Goal: Information Seeking & Learning: Learn about a topic

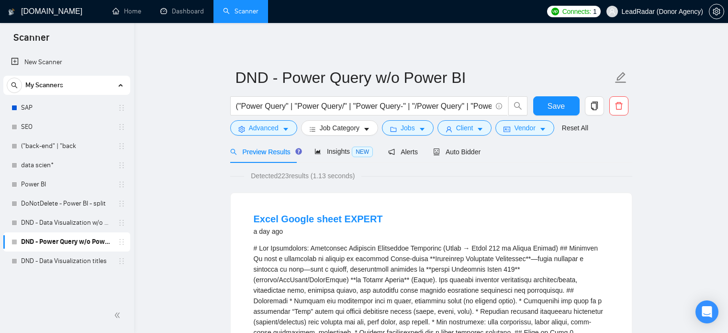
scroll to position [25, 0]
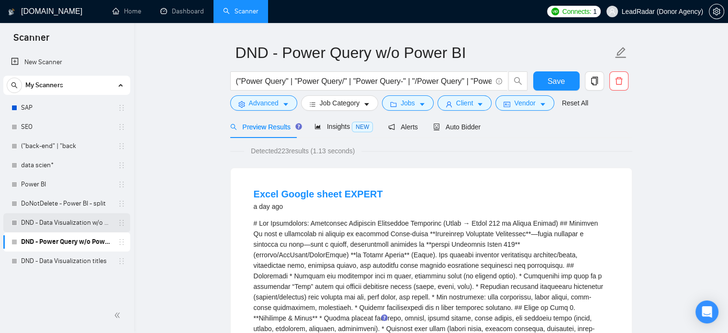
click at [50, 230] on link "DND - Data Visualization w/o PowerBI, PowerQuery" at bounding box center [66, 222] width 91 height 19
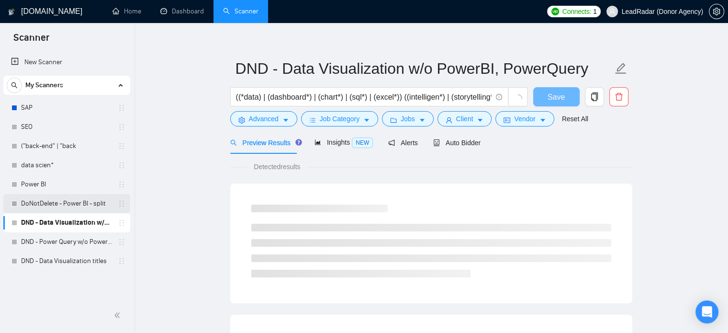
scroll to position [25, 0]
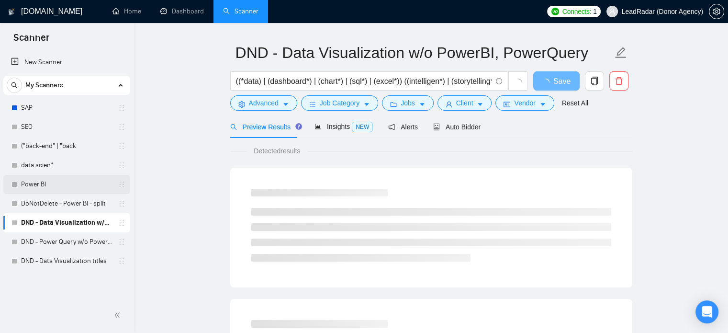
click at [59, 183] on link "Power BI" at bounding box center [66, 184] width 91 height 19
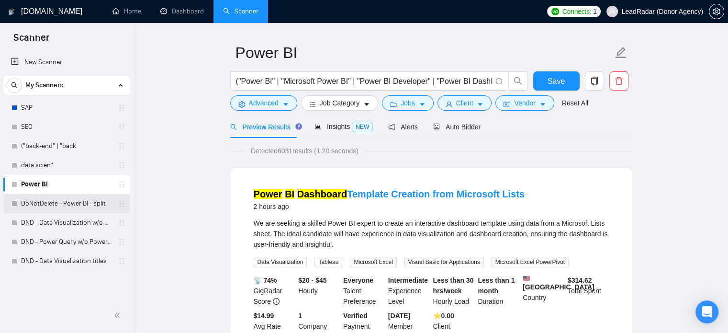
click at [50, 205] on link "DoNotDelete - Power BI - split" at bounding box center [66, 203] width 91 height 19
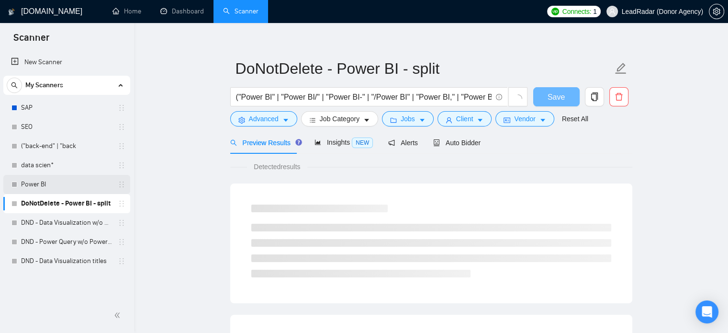
scroll to position [25, 0]
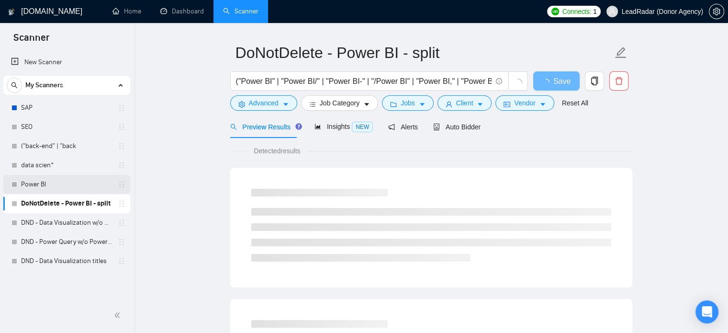
click at [52, 188] on link "Power BI" at bounding box center [66, 184] width 91 height 19
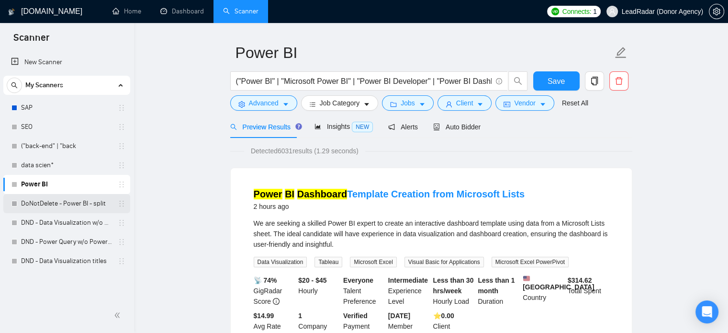
click at [53, 205] on link "DoNotDelete - Power BI - split" at bounding box center [66, 203] width 91 height 19
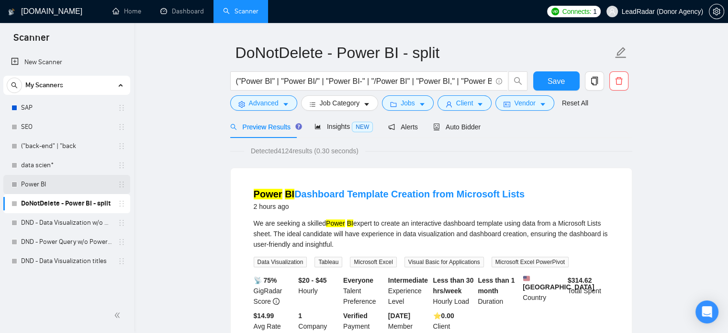
click at [60, 180] on link "Power BI" at bounding box center [66, 184] width 91 height 19
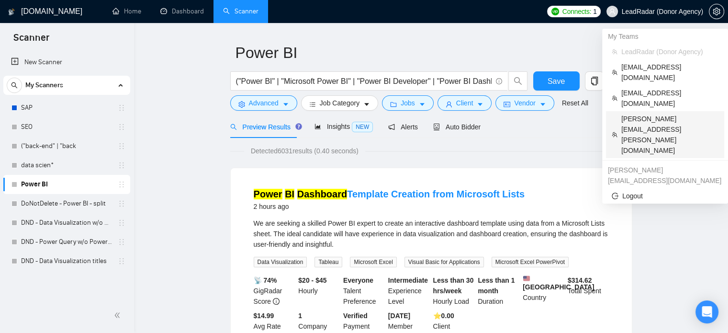
click at [663, 113] on span "bhuwan.joshi@cynoteck.com" at bounding box center [669, 134] width 97 height 42
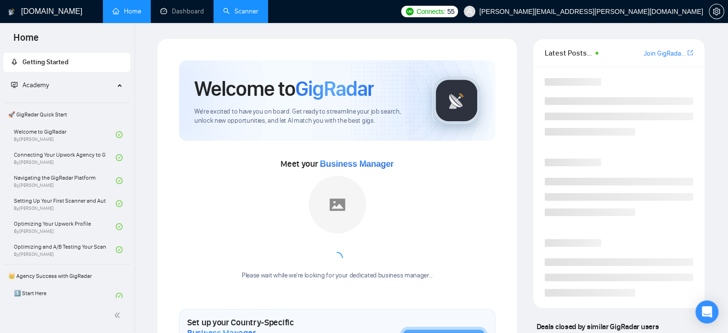
click at [254, 9] on link "Scanner" at bounding box center [240, 11] width 35 height 8
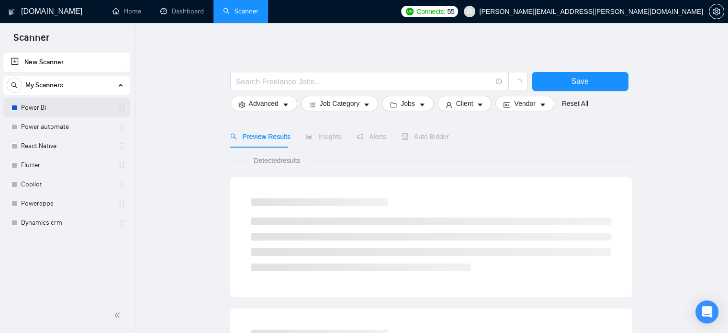
click at [55, 108] on link "Power Bi" at bounding box center [66, 107] width 91 height 19
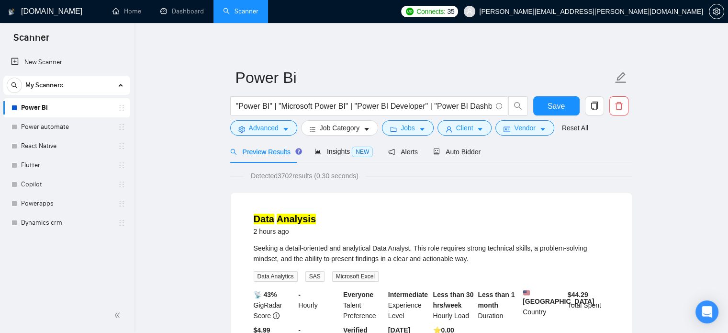
click at [689, 11] on span "[PERSON_NAME][EMAIL_ADDRESS][PERSON_NAME][DOMAIN_NAME]" at bounding box center [591, 11] width 224 height 0
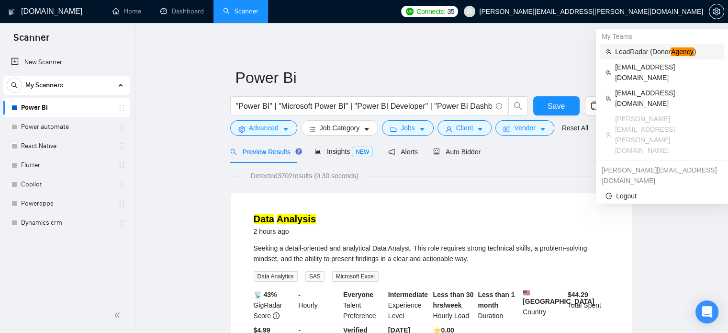
click at [642, 52] on span "LeadRadar (Donor Agency )" at bounding box center [666, 51] width 103 height 11
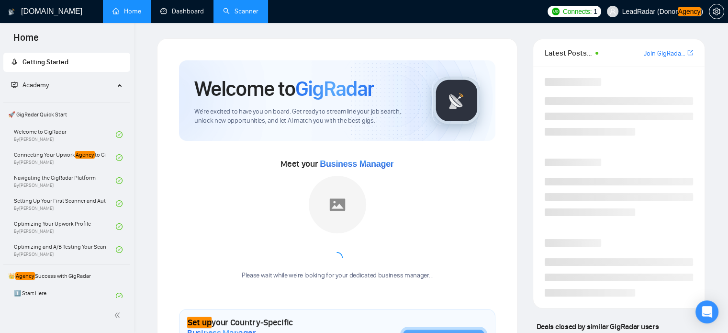
click at [234, 11] on link "Scanner" at bounding box center [240, 11] width 35 height 8
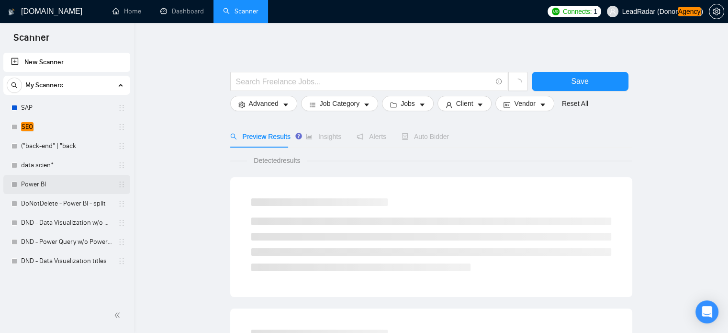
click at [61, 187] on link "Power BI" at bounding box center [66, 184] width 91 height 19
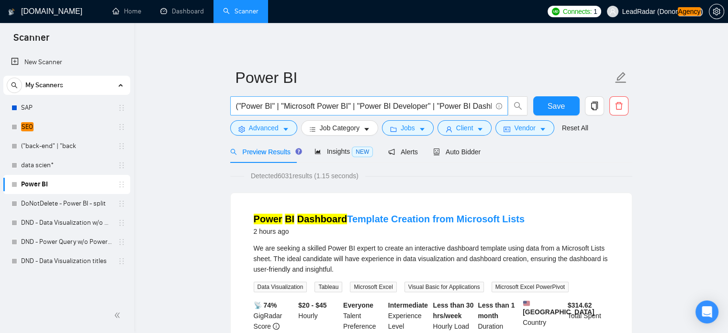
click at [327, 100] on input "("Power BI" | "Microsoft Power BI" | "Power BI Developer" | "Power BI Dashboard…" at bounding box center [364, 106] width 256 height 12
click at [58, 228] on link "DND - Data Visualization w/o PowerBI, PowerQuery" at bounding box center [66, 222] width 91 height 19
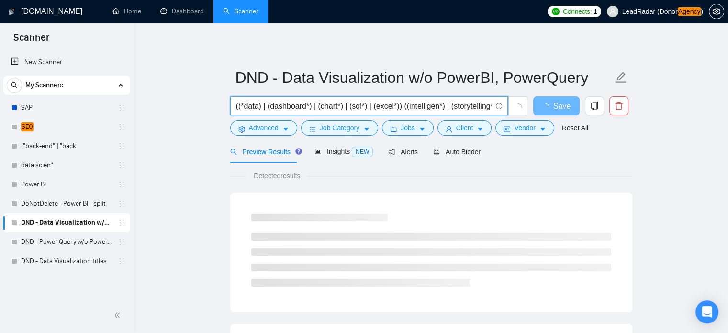
drag, startPoint x: 262, startPoint y: 109, endPoint x: 238, endPoint y: 110, distance: 23.5
click at [238, 110] on input "((*data) | (dashboard*) | (chart*) | (sql*) | (excel*)) ((intelligen*) | (story…" at bounding box center [364, 106] width 256 height 12
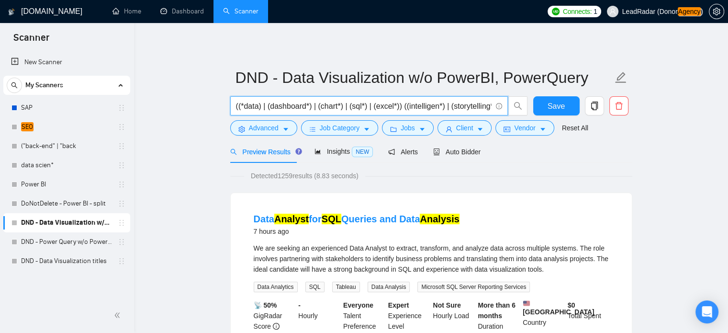
click at [42, 187] on link "Power BI" at bounding box center [66, 184] width 91 height 19
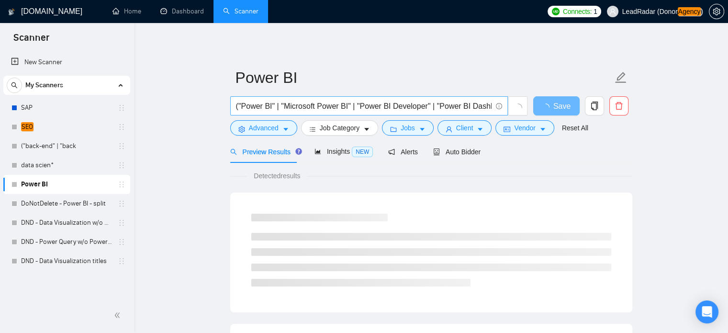
click at [339, 111] on input "("Power BI" | "Microsoft Power BI" | "Power BI Developer" | "Power BI Dashboard…" at bounding box center [364, 106] width 256 height 12
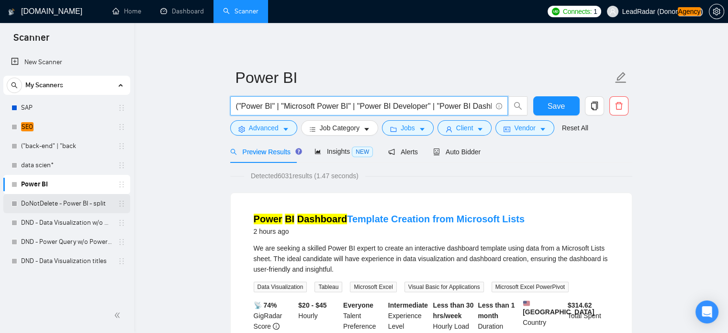
click at [64, 210] on link "DoNotDelete - Power BI - split" at bounding box center [66, 203] width 91 height 19
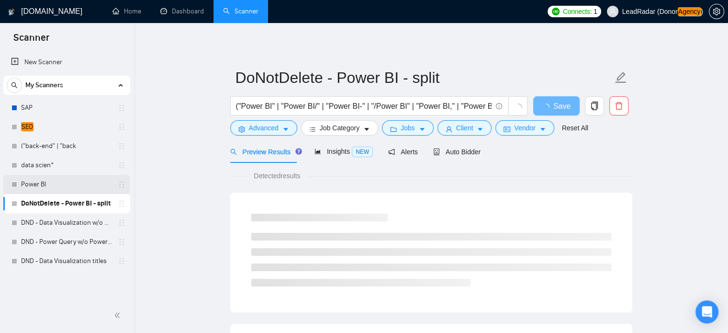
click at [66, 181] on link "Power BI" at bounding box center [66, 184] width 91 height 19
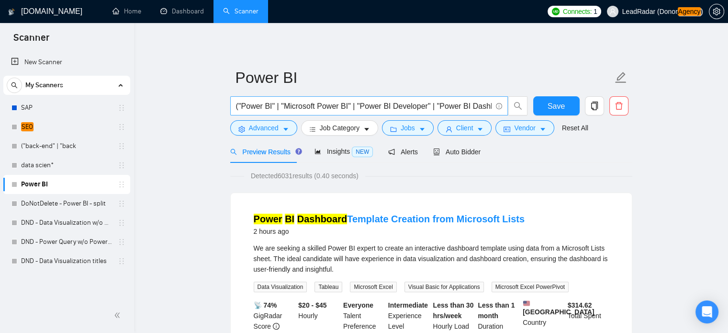
click at [340, 105] on input "("Power BI" | "Microsoft Power BI" | "Power BI Developer" | "Power BI Dashboard…" at bounding box center [364, 106] width 256 height 12
paste input "*data)"
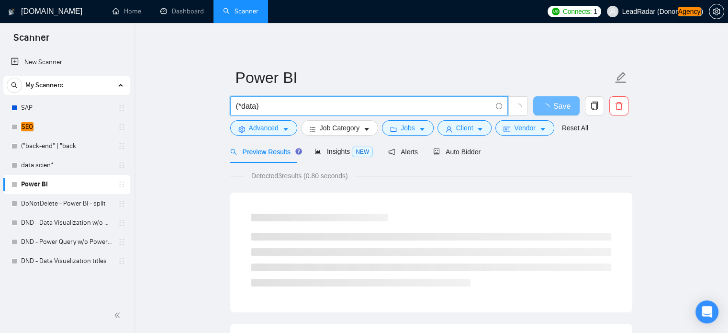
click at [242, 109] on input "(*data)" at bounding box center [364, 106] width 256 height 12
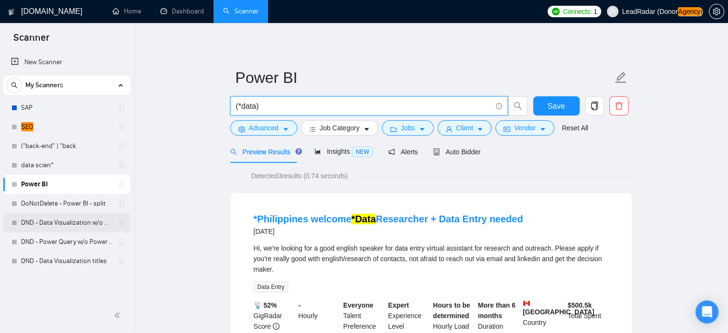
type input "(*data)"
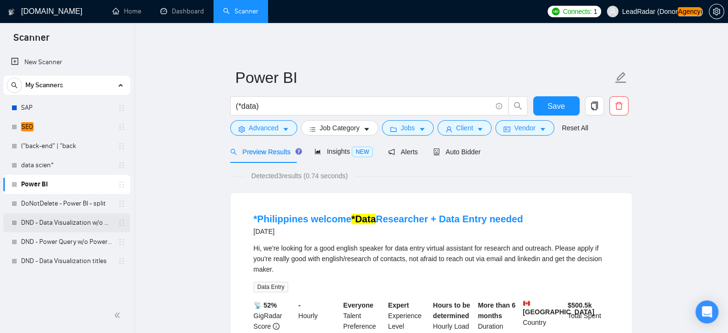
click at [59, 223] on link "DND - Data Visualization w/o PowerBI, PowerQuery" at bounding box center [66, 222] width 91 height 19
click at [49, 224] on link "DND - Data Visualization w/o PowerBI, PowerQuery" at bounding box center [66, 222] width 91 height 19
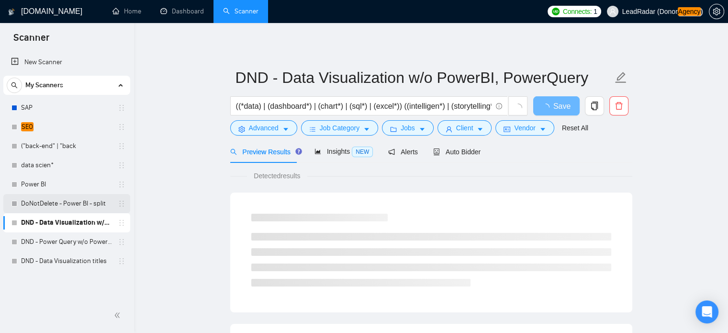
click at [82, 204] on link "DoNotDelete - Power BI - split" at bounding box center [66, 203] width 91 height 19
click at [68, 217] on link "DND - Data Visualization w/o PowerBI, PowerQuery" at bounding box center [66, 222] width 91 height 19
click at [242, 106] on input "((*data) | (dashboard*) | (chart*) | (sql*) | (excel*)) ((intelligen*) | (story…" at bounding box center [364, 106] width 256 height 12
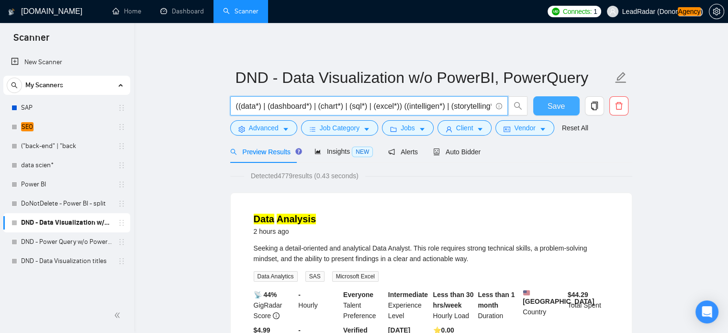
type input "((data*) | (dashboard*) | (chart*) | (sql*) | (excel*)) ((intelligen*) | (story…"
drag, startPoint x: 555, startPoint y: 108, endPoint x: 0, endPoint y: 231, distance: 568.4
click at [555, 108] on span "Save" at bounding box center [556, 106] width 17 height 12
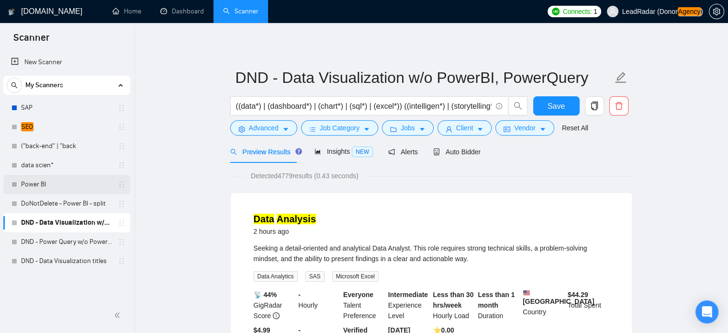
click at [43, 185] on link "Power BI" at bounding box center [66, 184] width 91 height 19
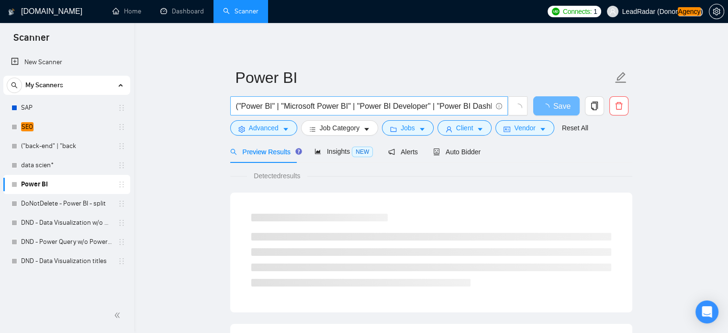
click at [264, 105] on input "("Power BI" | "Microsoft Power BI" | "Power BI Developer" | "Power BI Dashboard…" at bounding box center [364, 106] width 256 height 12
paste input "*data)"
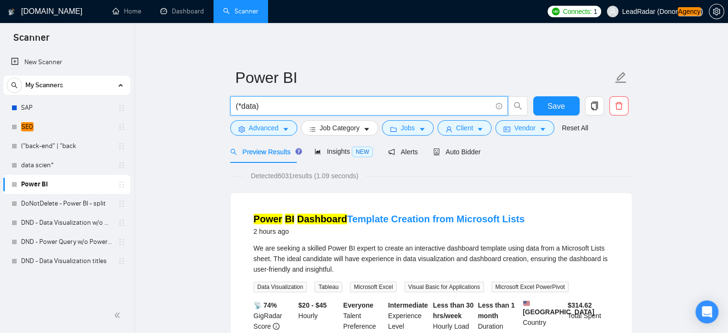
click at [240, 107] on input "(*data)" at bounding box center [364, 106] width 256 height 12
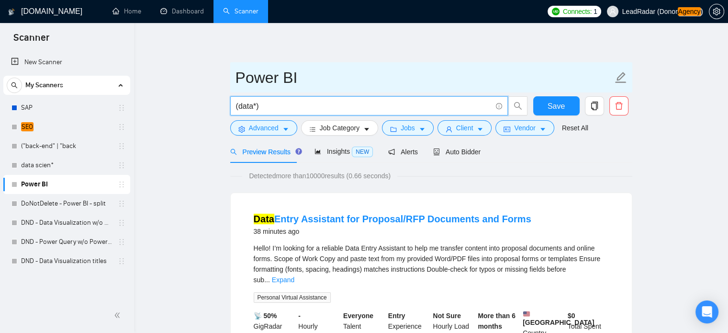
type input "(data*)"
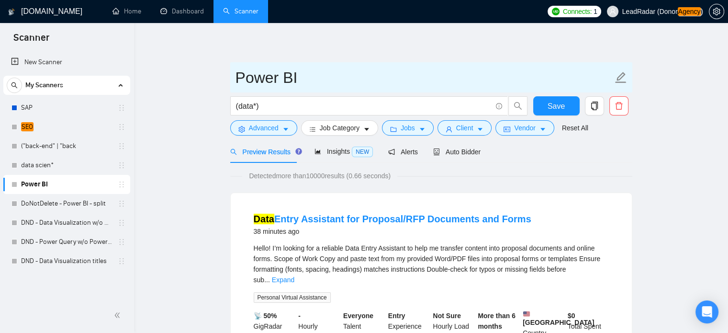
click at [403, 63] on span "Power BI" at bounding box center [431, 77] width 402 height 30
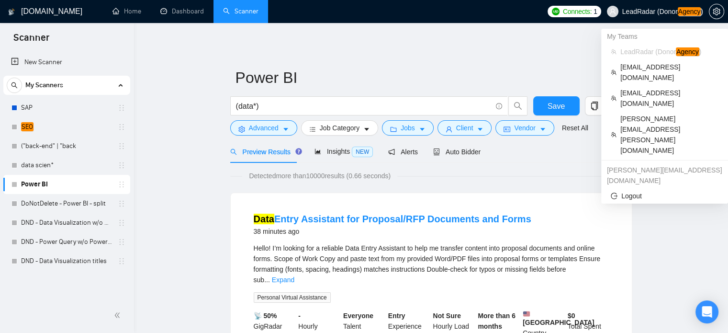
click at [666, 13] on span "LeadRadar (Donor Agency )" at bounding box center [662, 11] width 81 height 7
click at [667, 65] on span "zain@byteit.com" at bounding box center [669, 72] width 98 height 21
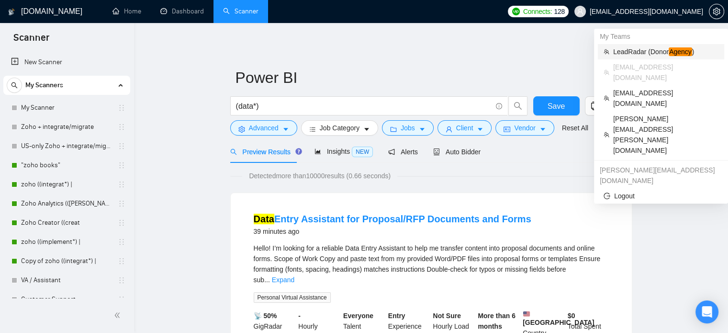
click at [628, 53] on span "LeadRadar (Donor Agency )" at bounding box center [665, 51] width 105 height 11
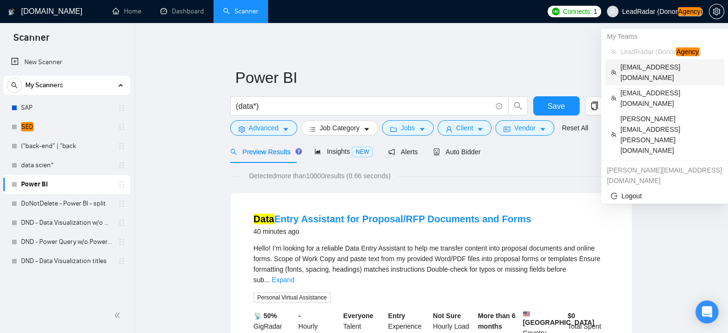
click at [659, 65] on span "zain@byteit.com" at bounding box center [669, 72] width 98 height 21
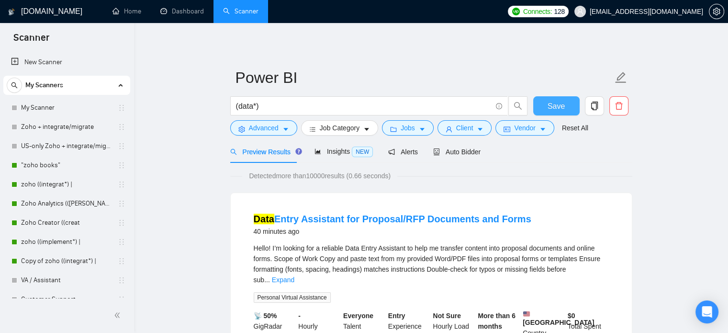
click at [552, 104] on span "Save" at bounding box center [556, 106] width 17 height 12
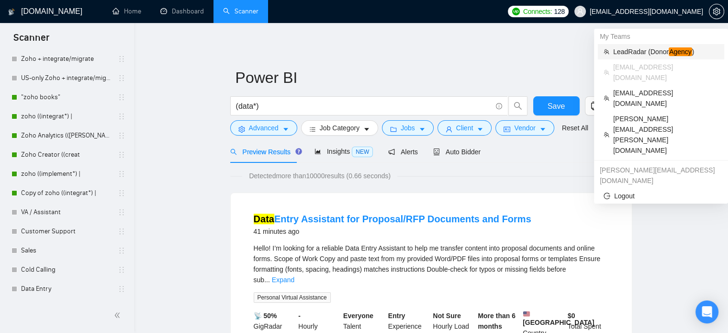
click at [649, 52] on span "LeadRadar (Donor Agency )" at bounding box center [665, 51] width 105 height 11
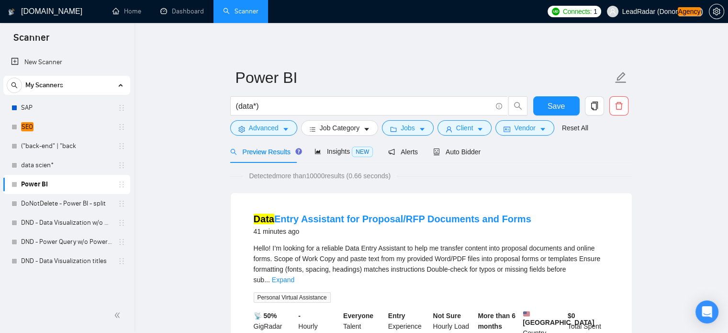
scroll to position [0, 0]
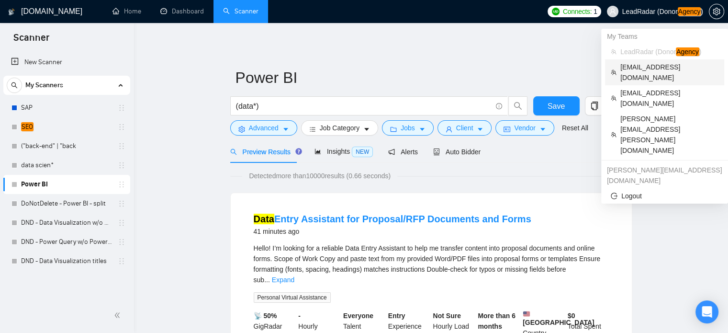
drag, startPoint x: 645, startPoint y: 68, endPoint x: 452, endPoint y: 43, distance: 194.7
click at [645, 68] on span "zain@byteit.com" at bounding box center [669, 72] width 98 height 21
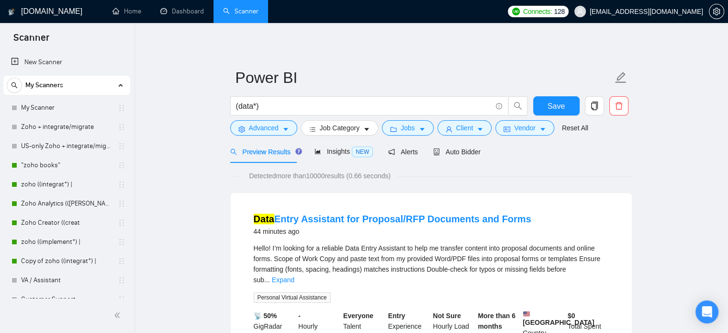
click at [689, 11] on span "zain@byteit.com" at bounding box center [646, 11] width 113 height 0
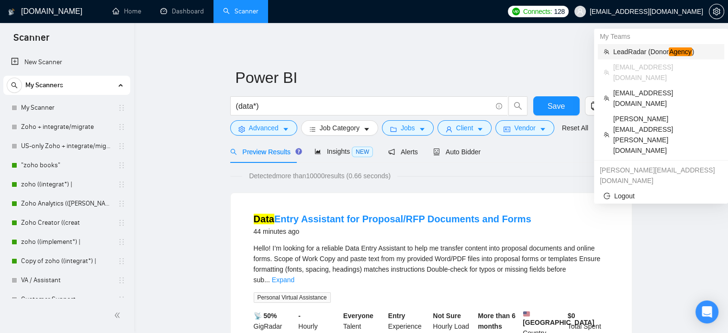
click at [663, 48] on span "LeadRadar (Donor Agency )" at bounding box center [665, 51] width 105 height 11
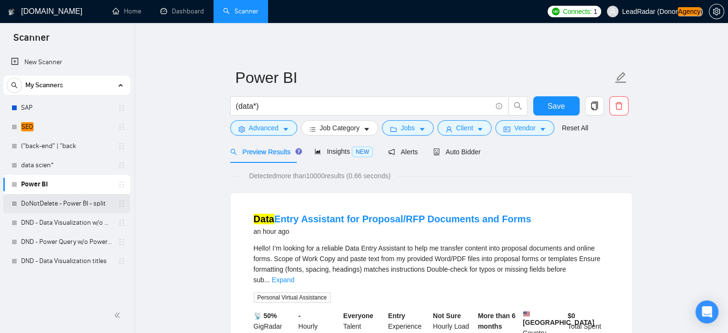
click at [71, 204] on link "DoNotDelete - Power BI - split" at bounding box center [66, 203] width 91 height 19
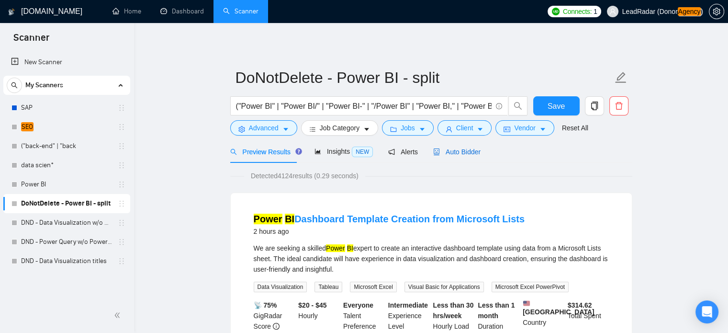
click at [460, 148] on span "Auto Bidder" at bounding box center [456, 152] width 47 height 8
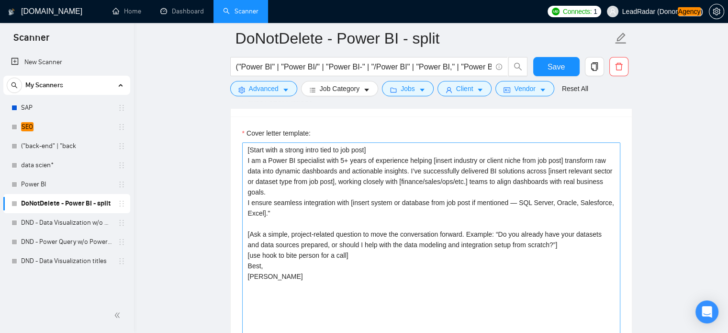
scroll to position [1030, 0]
click at [275, 237] on textarea "[Start with a strong intro tied to job post] I am a Power BI specialist with 5+…" at bounding box center [431, 248] width 378 height 215
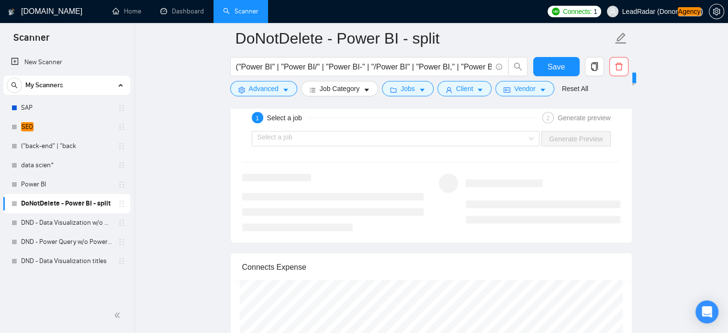
scroll to position [1809, 0]
click at [534, 135] on div "Select a job" at bounding box center [396, 137] width 288 height 15
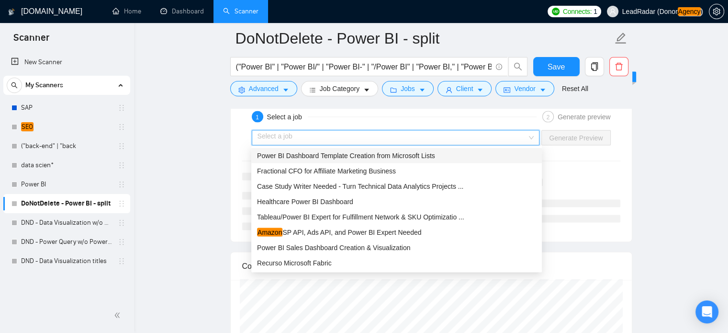
click at [358, 151] on span "Power BI Dashboard Template Creation from Microsoft Lists" at bounding box center [346, 155] width 178 height 8
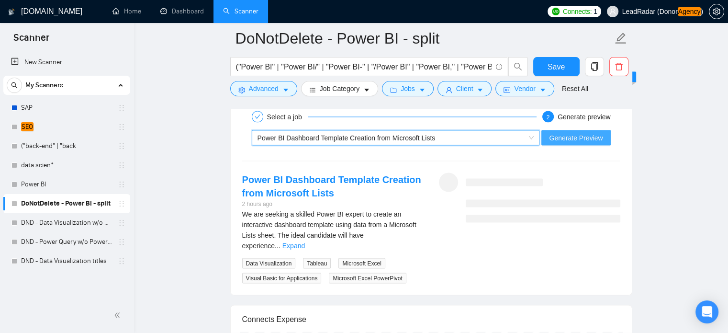
click at [585, 135] on span "Generate Preview" at bounding box center [576, 137] width 54 height 11
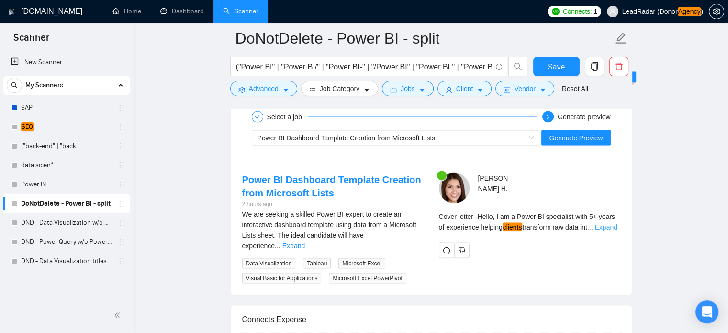
click at [613, 227] on link "Expand" at bounding box center [606, 227] width 23 height 8
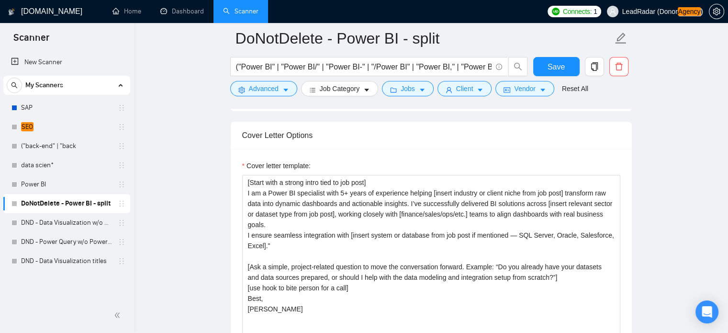
scroll to position [1014, 0]
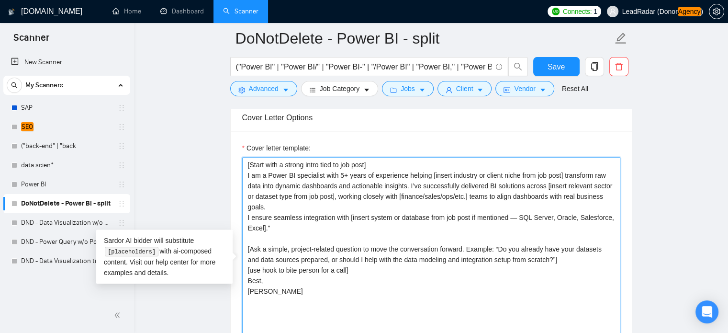
drag, startPoint x: 387, startPoint y: 160, endPoint x: 213, endPoint y: 162, distance: 174.3
paste textarea "Open with a quick, cheeky one-liner that ties the client’s country to something…"
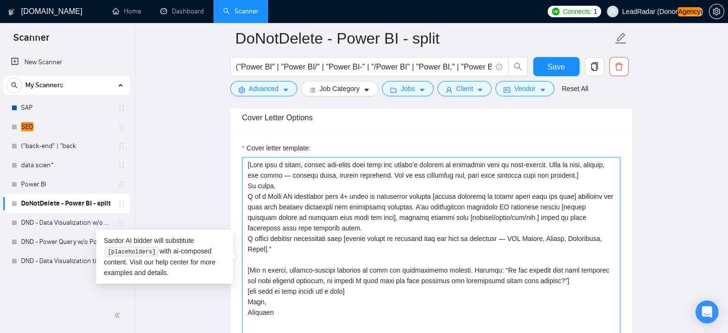
click at [581, 178] on textarea "Cover letter template:" at bounding box center [431, 264] width 378 height 215
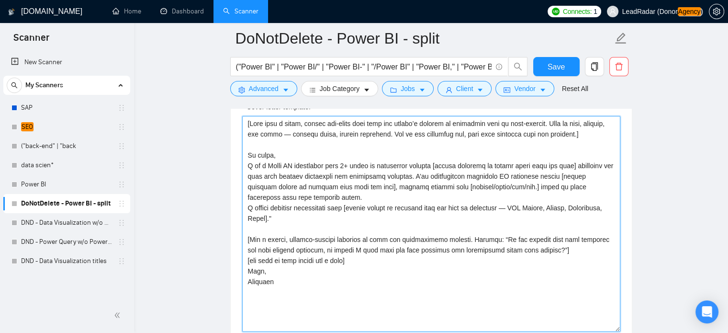
scroll to position [1055, 0]
click at [301, 218] on textarea "Cover letter template:" at bounding box center [431, 222] width 378 height 215
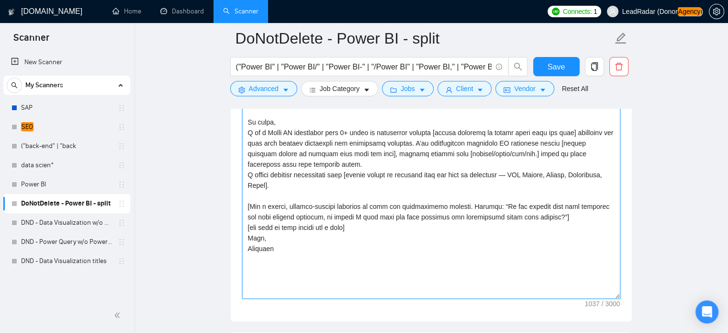
scroll to position [1088, 0]
click at [263, 185] on textarea "Cover letter template:" at bounding box center [431, 189] width 378 height 215
click at [340, 186] on textarea "Cover letter template:" at bounding box center [431, 189] width 378 height 215
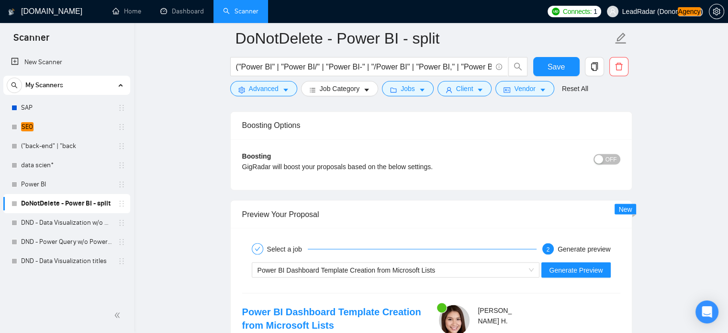
scroll to position [1742, 0]
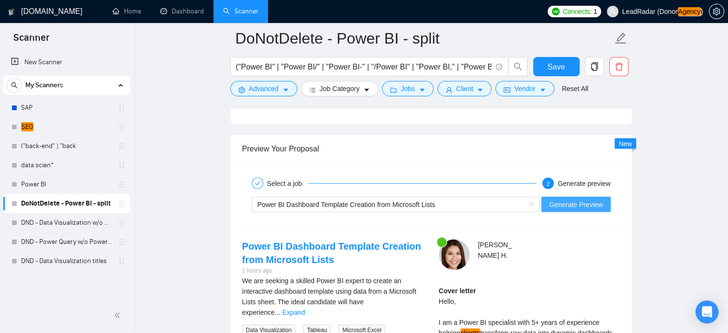
type textarea "[Open with a quick, cheeky one-liner that ties the client’s country to somethin…"
click at [572, 203] on span "Generate Preview" at bounding box center [576, 204] width 54 height 11
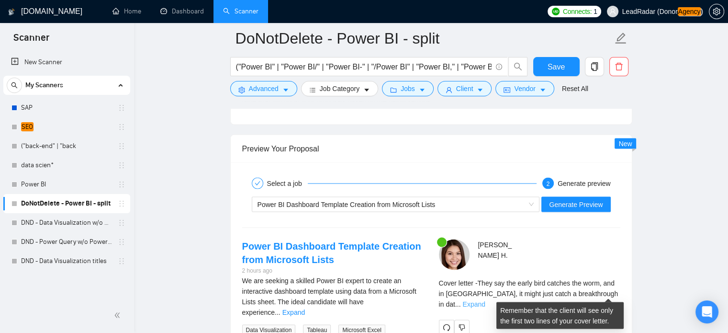
click at [485, 300] on link "Expand" at bounding box center [473, 304] width 23 height 8
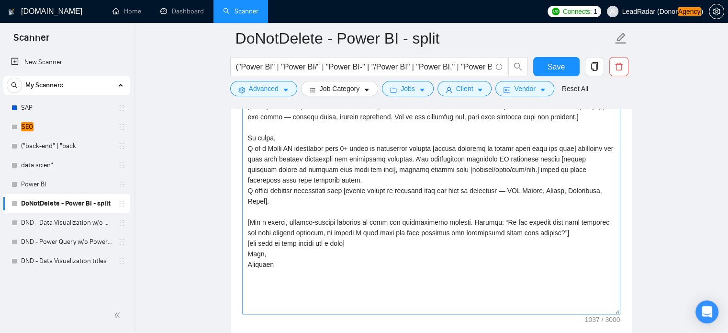
scroll to position [1069, 0]
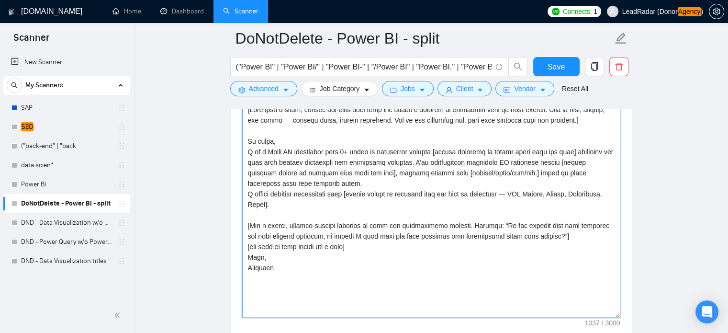
click at [446, 151] on textarea "Cover letter template:" at bounding box center [431, 209] width 378 height 215
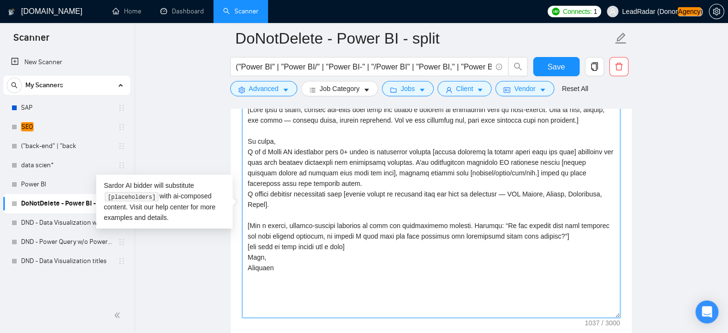
click at [304, 242] on textarea "Cover letter template:" at bounding box center [431, 209] width 378 height 215
click at [305, 239] on textarea "Cover letter template:" at bounding box center [431, 209] width 378 height 215
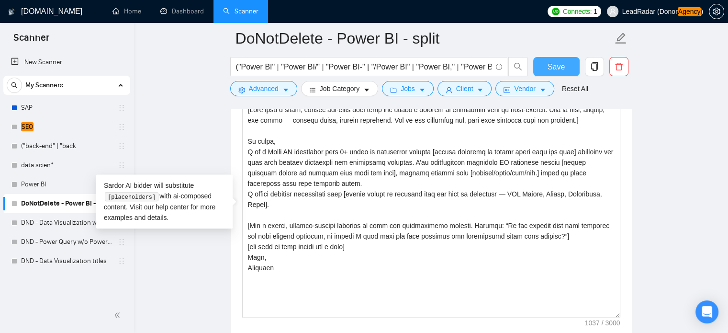
click at [548, 63] on button "Save" at bounding box center [556, 66] width 46 height 19
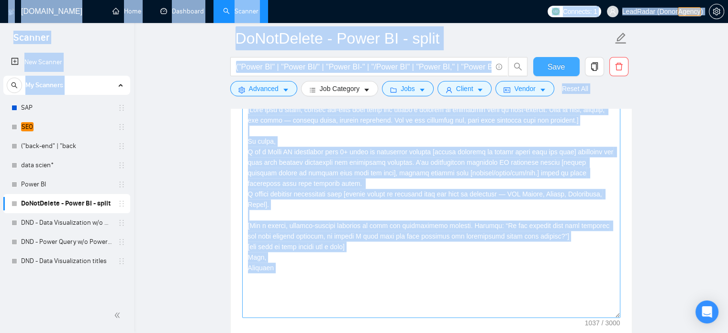
copy body "Scanner New Scanner My Scanners SAP SEO ("back-end" | "back data scien* Power B…"
click at [371, 216] on textarea "Cover letter template:" at bounding box center [431, 209] width 378 height 215
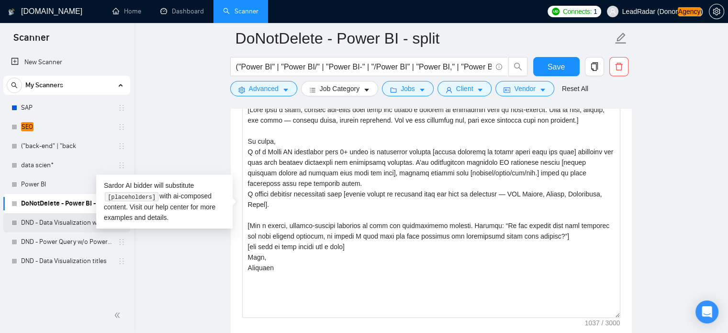
drag, startPoint x: 48, startPoint y: 224, endPoint x: 220, endPoint y: 182, distance: 177.3
click at [48, 224] on link "DND - Data Visualization w/o PowerBI, PowerQuery" at bounding box center [66, 222] width 91 height 19
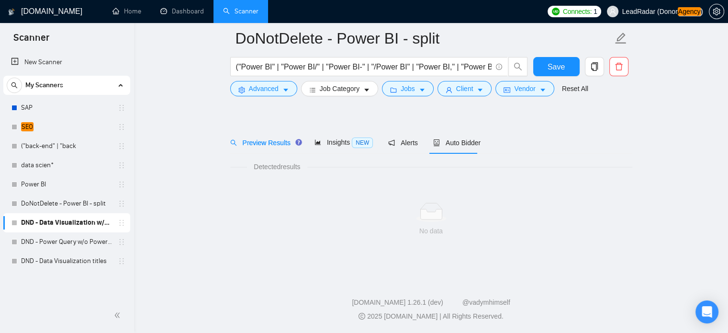
scroll to position [17, 0]
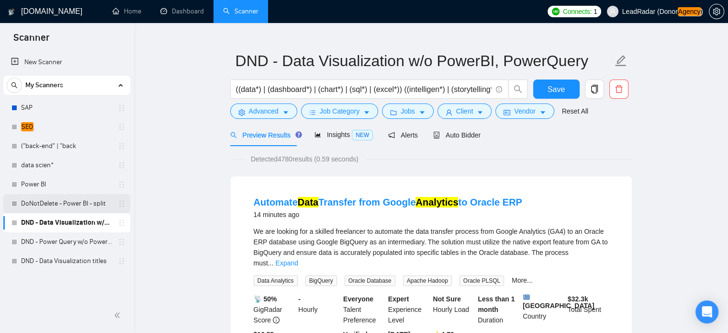
click at [46, 205] on link "DoNotDelete - Power BI - split" at bounding box center [66, 203] width 91 height 19
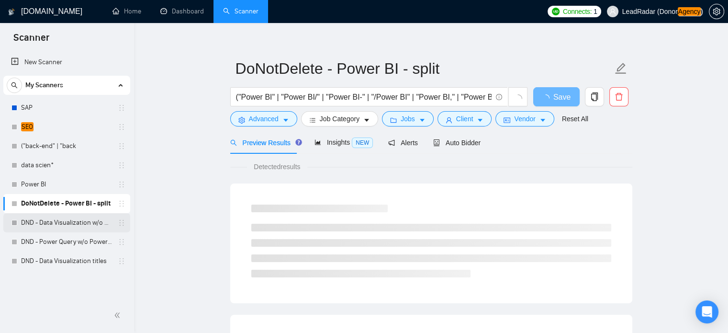
scroll to position [17, 0]
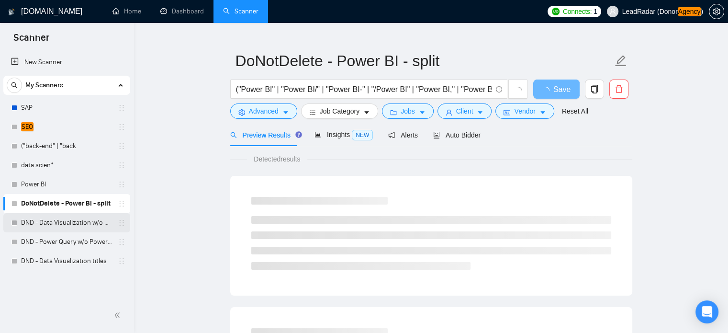
click at [44, 226] on link "DND - Data Visualization w/o PowerBI, PowerQuery" at bounding box center [66, 222] width 91 height 19
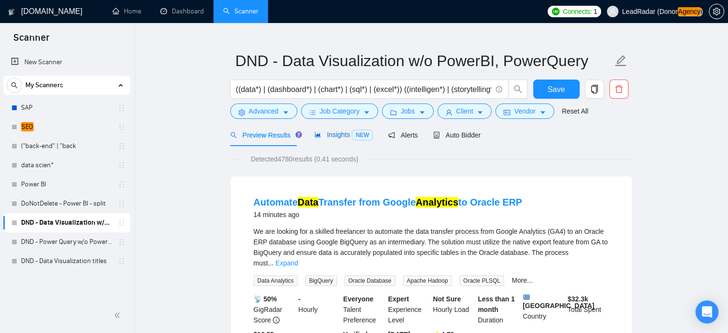
click at [331, 139] on div "Insights NEW" at bounding box center [344, 134] width 58 height 11
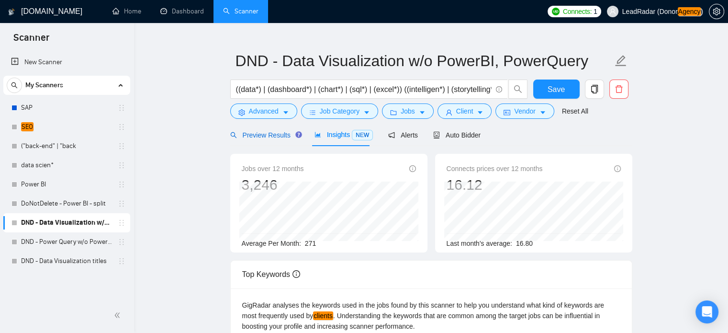
click at [265, 137] on span "Preview Results" at bounding box center [264, 135] width 69 height 8
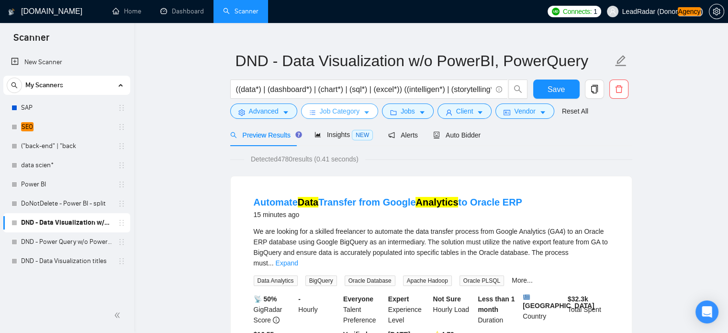
click at [342, 114] on span "Job Category" at bounding box center [340, 111] width 40 height 11
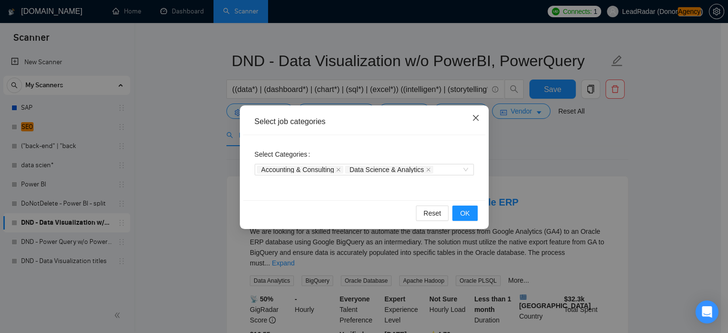
click at [478, 122] on icon "close" at bounding box center [476, 118] width 8 height 8
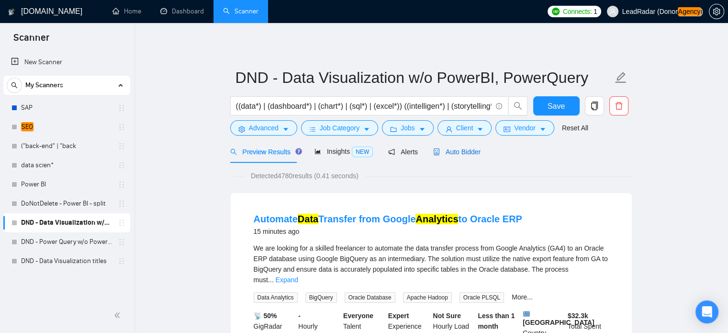
click at [448, 152] on span "Auto Bidder" at bounding box center [456, 152] width 47 height 8
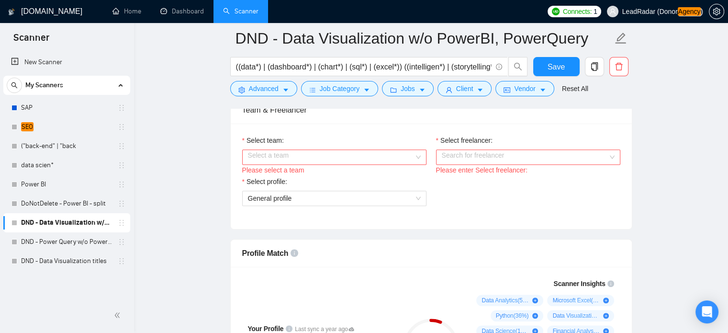
scroll to position [496, 0]
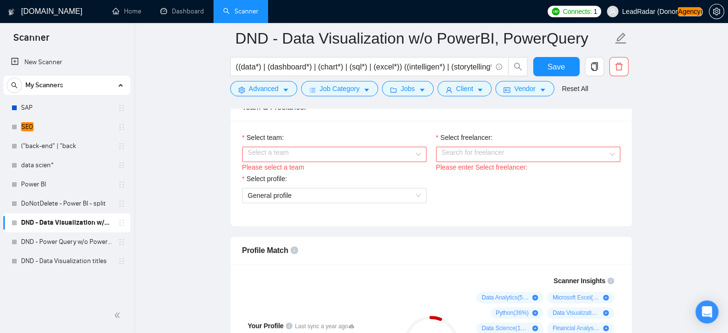
drag, startPoint x: 389, startPoint y: 144, endPoint x: 386, endPoint y: 150, distance: 6.9
click at [388, 144] on div "Select team:" at bounding box center [334, 139] width 184 height 14
click at [386, 150] on input "Select team:" at bounding box center [331, 154] width 166 height 14
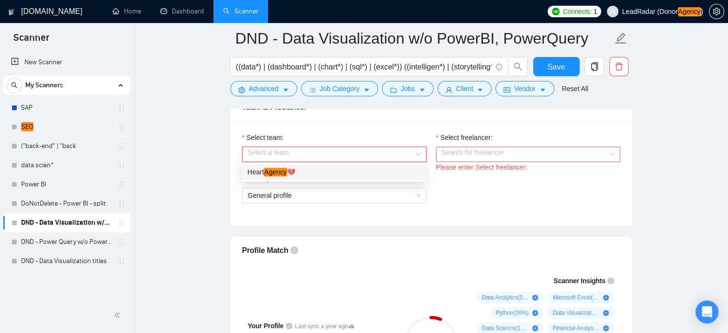
click at [343, 178] on div "Heart Agency 💔" at bounding box center [334, 171] width 184 height 15
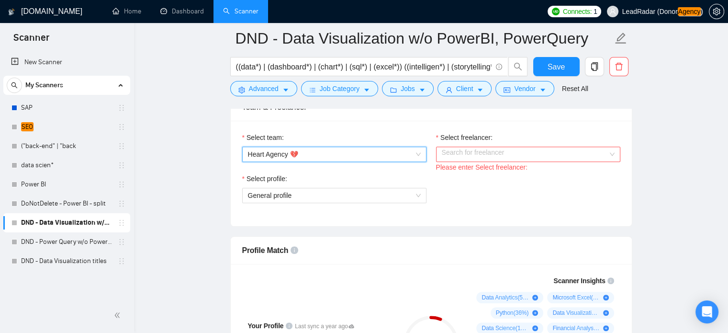
click at [480, 151] on input "Select freelancer:" at bounding box center [525, 154] width 166 height 14
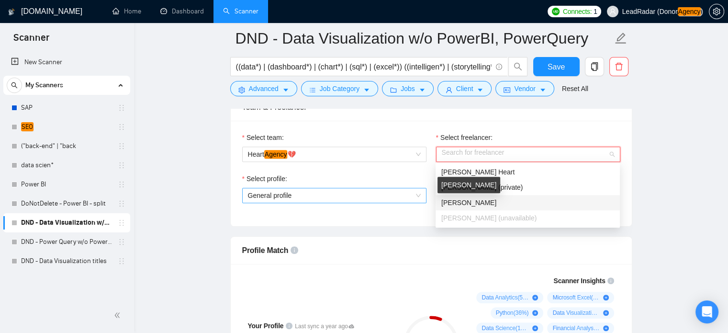
click at [457, 199] on span "Lena Schmidt" at bounding box center [468, 203] width 55 height 8
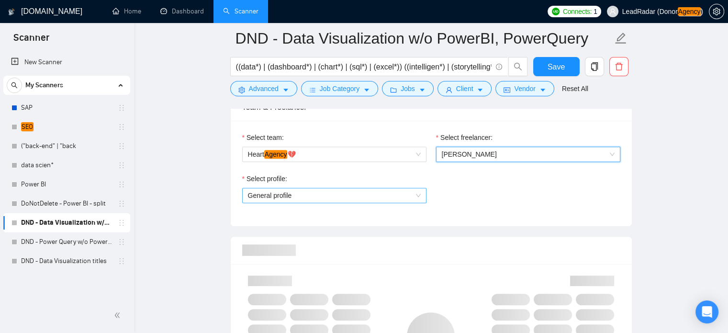
click at [302, 193] on span "General profile" at bounding box center [334, 195] width 173 height 14
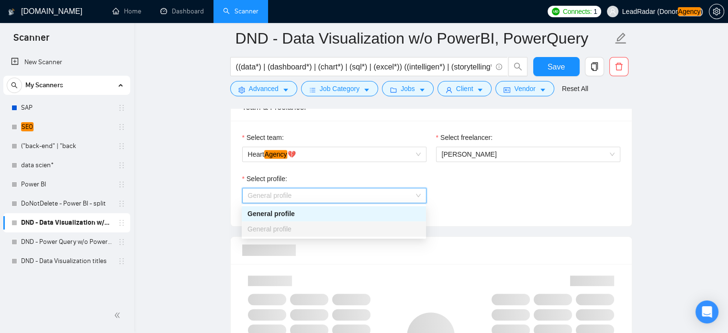
click at [622, 186] on div "Select profile: General profile" at bounding box center [431, 193] width 388 height 41
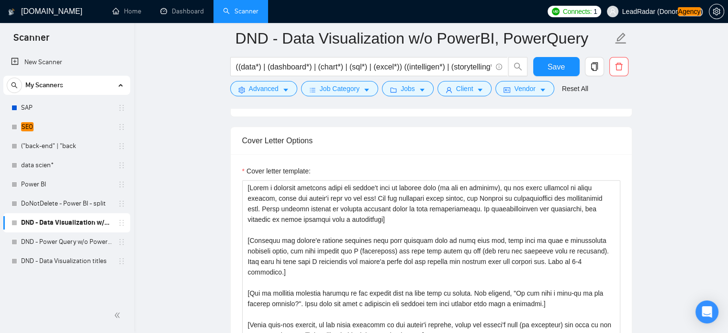
scroll to position [1055, 0]
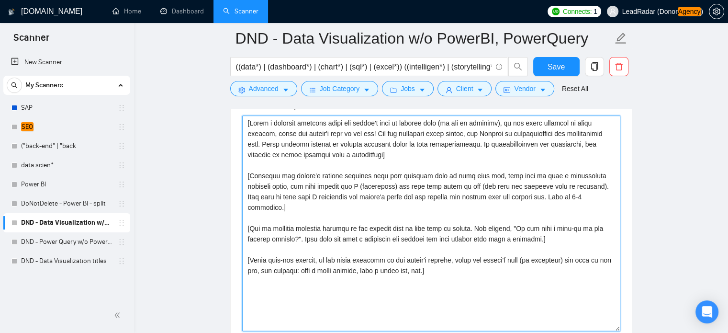
click at [397, 164] on textarea "Cover letter template:" at bounding box center [431, 222] width 378 height 215
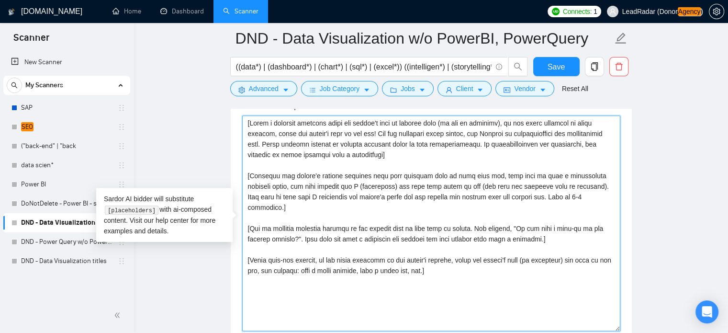
paste textarea "Open with a quick, cheeky one-liner that ties the client’s country to something…"
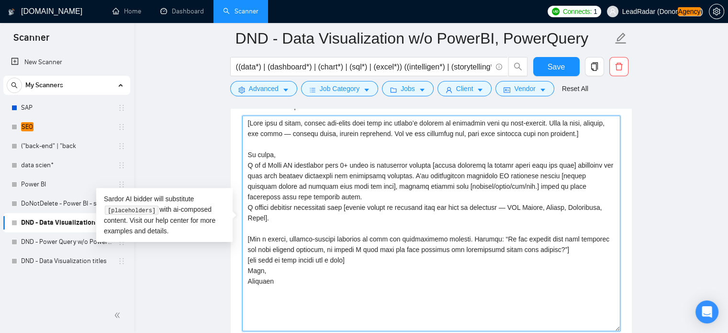
type textarea "[Open with a quick, cheeky one-liner that ties the client’s country to somethin…"
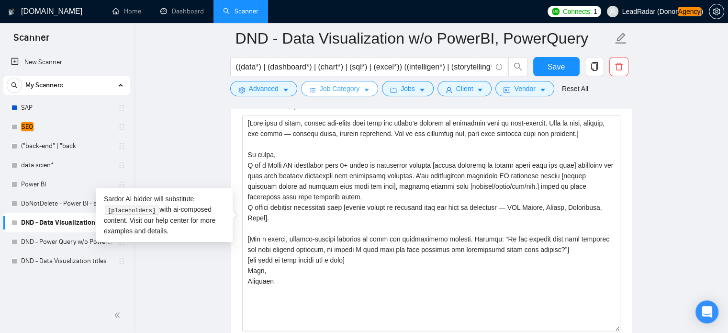
click at [355, 86] on span "Job Category" at bounding box center [340, 88] width 40 height 11
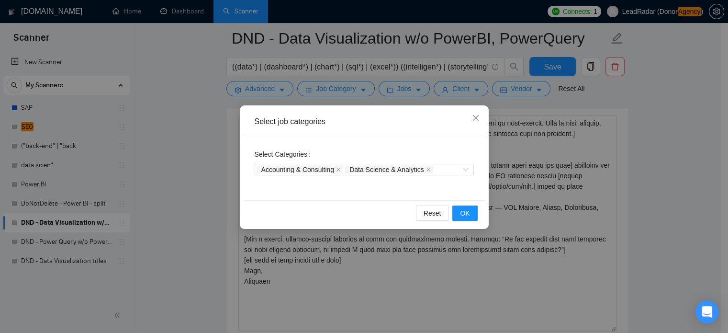
click at [539, 172] on div "Select job categories Select Categories Accounting & Consulting Data Science & …" at bounding box center [364, 166] width 728 height 333
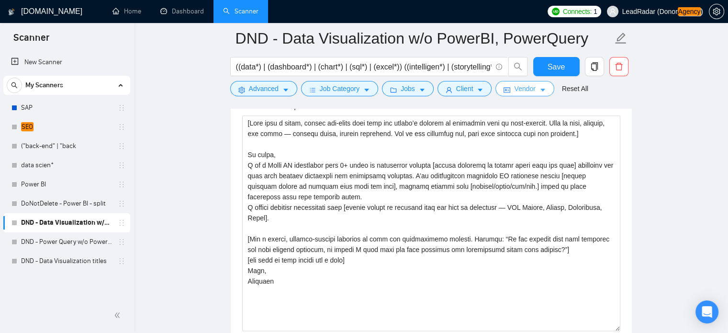
click at [534, 88] on button "Vendor" at bounding box center [525, 88] width 58 height 15
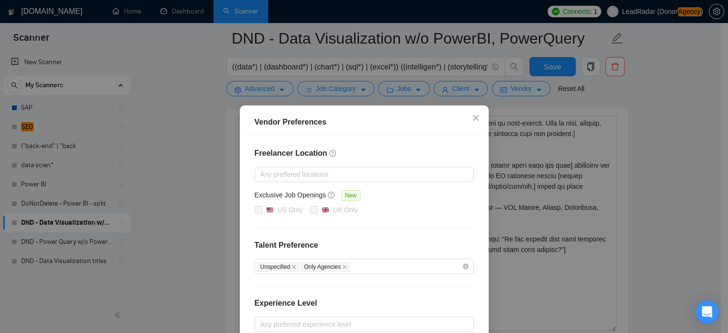
click at [693, 143] on div "Vendor Preferences Freelancer Location Any preffered locations Exclusive Job Op…" at bounding box center [364, 166] width 728 height 333
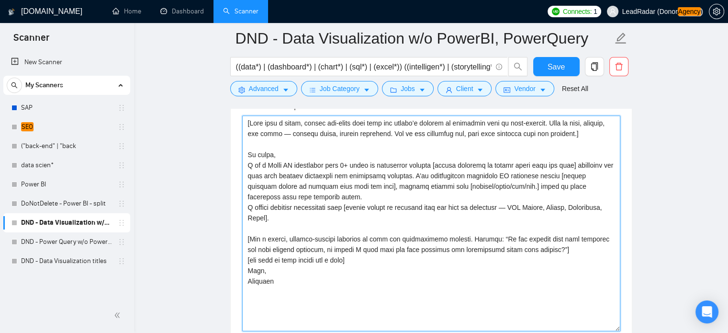
click at [318, 243] on textarea "Cover letter template:" at bounding box center [431, 222] width 378 height 215
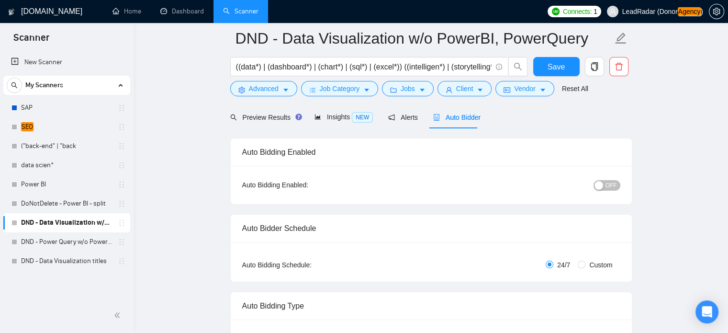
scroll to position [42, 0]
click at [584, 264] on input "Custom" at bounding box center [582, 264] width 8 height 8
radio input "true"
radio input "false"
checkbox input "true"
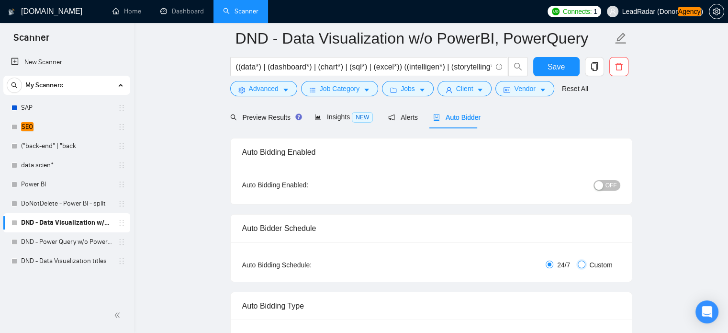
checkbox input "true"
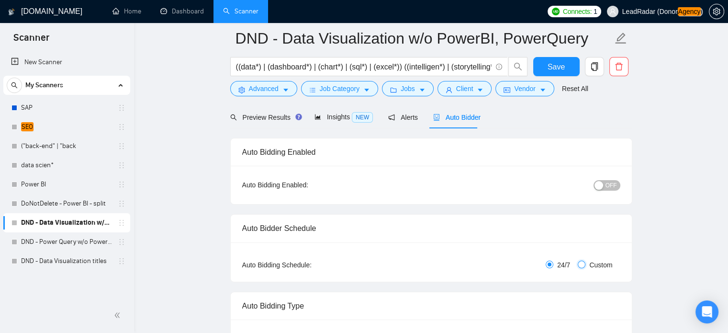
checkbox input "true"
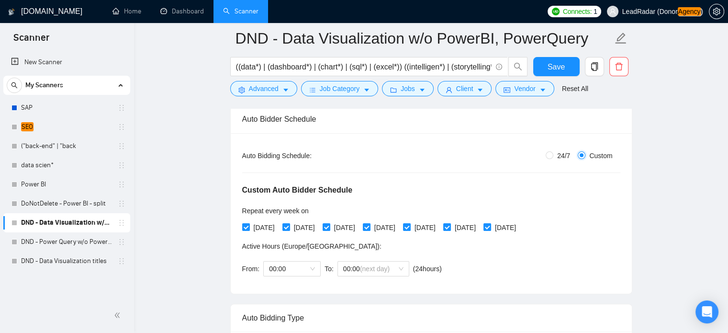
scroll to position [134, 0]
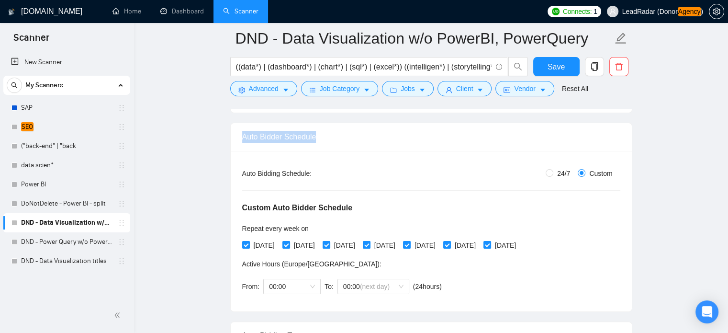
drag, startPoint x: 327, startPoint y: 136, endPoint x: 237, endPoint y: 134, distance: 89.6
click at [237, 134] on div "Auto Bidder Schedule" at bounding box center [431, 137] width 401 height 28
copy div "Auto Bidder Schedule"
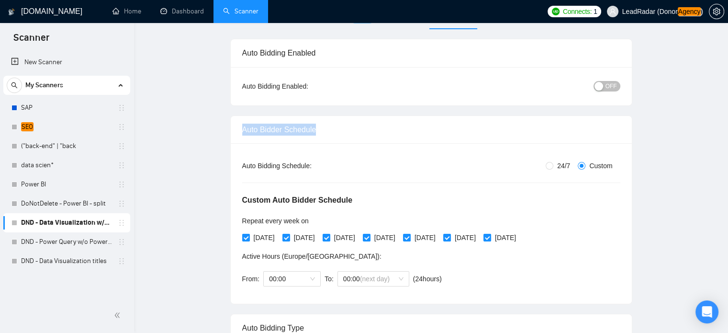
scroll to position [0, 0]
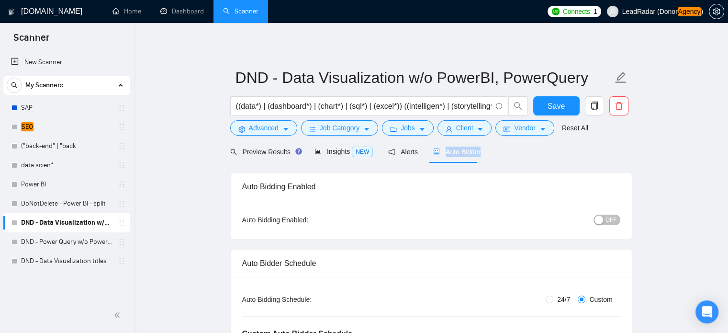
drag, startPoint x: 483, startPoint y: 150, endPoint x: 443, endPoint y: 151, distance: 39.3
click at [443, 151] on div "Preview Results Insights NEW Alerts Auto Bidder" at bounding box center [431, 151] width 402 height 23
copy span "Auto Bidder"
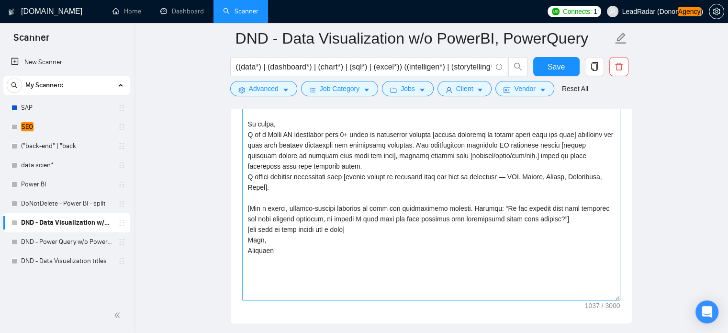
scroll to position [1204, 0]
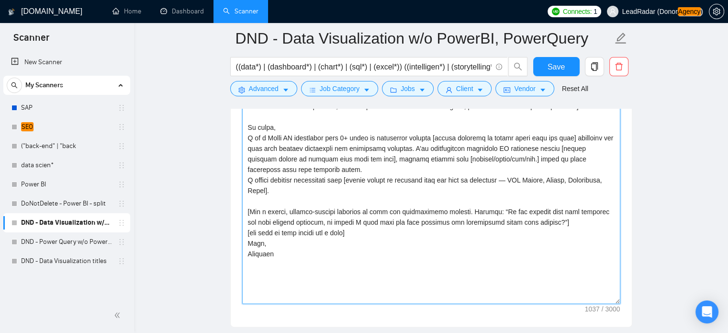
click at [367, 147] on textarea "Cover letter template:" at bounding box center [431, 195] width 378 height 215
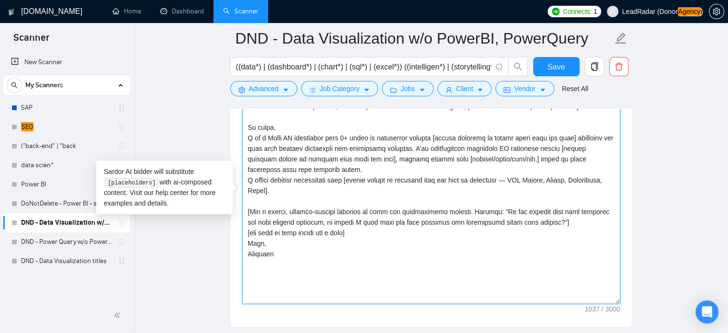
paste textarea "Write a short, light-hearted 1–2 sentence story to open a professional cover le…"
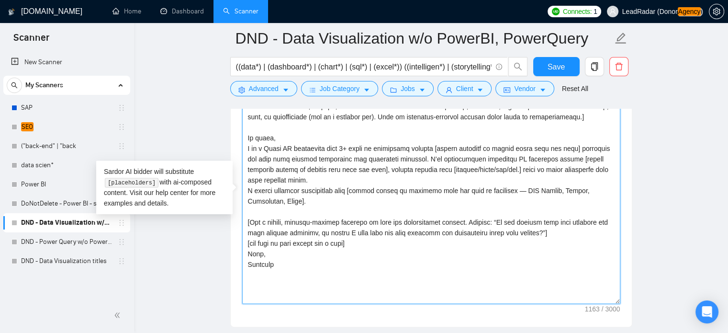
click at [398, 216] on textarea "Cover letter template:" at bounding box center [431, 195] width 378 height 215
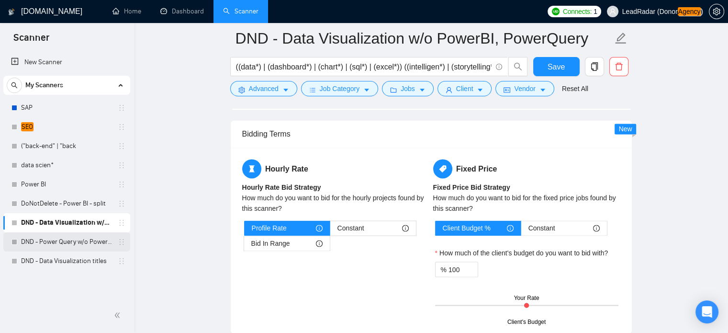
scroll to position [1565, 0]
type textarea "[Write a short, light-hearted 1–2 sentence story to open a professional cover l…"
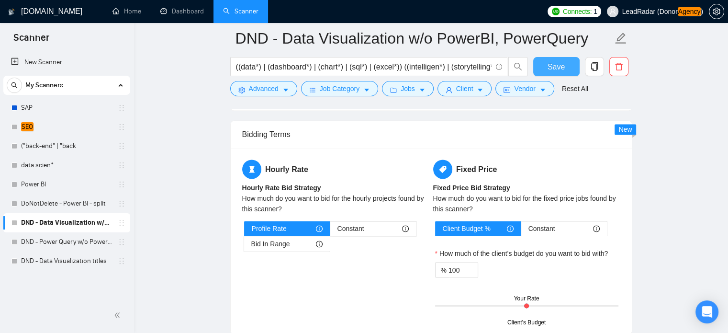
click at [561, 71] on span "Save" at bounding box center [556, 67] width 17 height 12
click at [44, 239] on link "DND - Power Query w/o Power BI" at bounding box center [66, 241] width 91 height 19
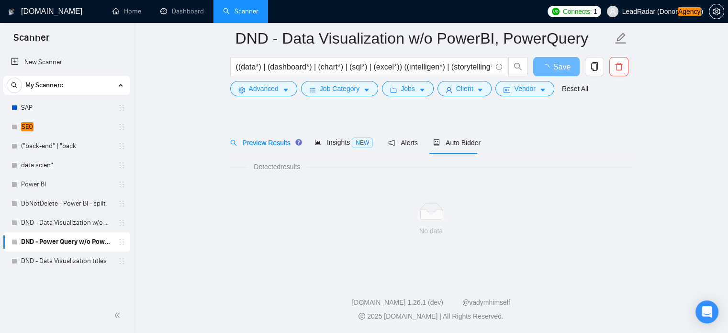
scroll to position [17, 0]
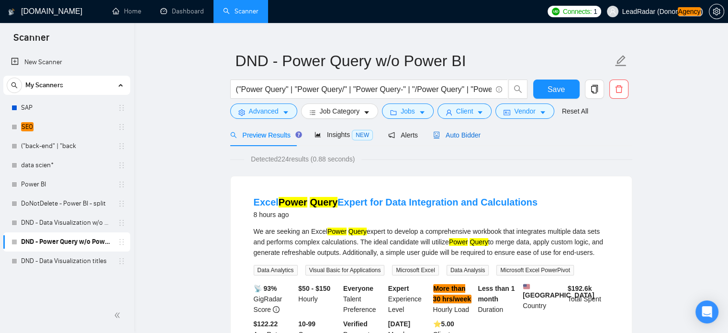
click at [458, 136] on span "Auto Bidder" at bounding box center [456, 135] width 47 height 8
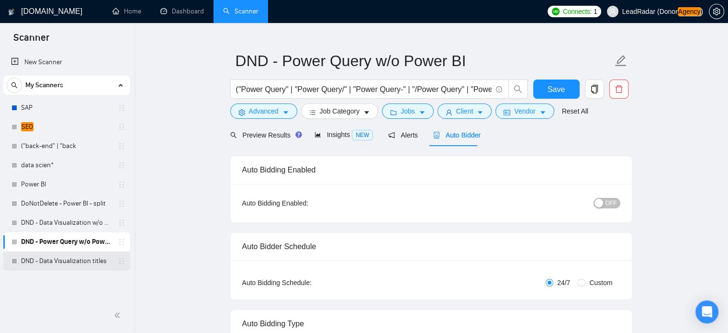
click at [75, 259] on link "DND - Data Visualization titles" at bounding box center [66, 260] width 91 height 19
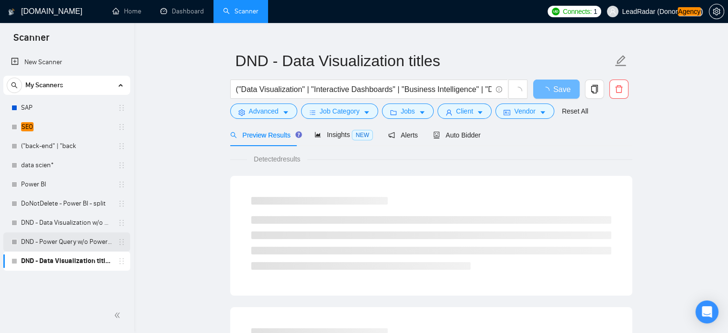
click at [75, 241] on link "DND - Power Query w/o Power BI" at bounding box center [66, 241] width 91 height 19
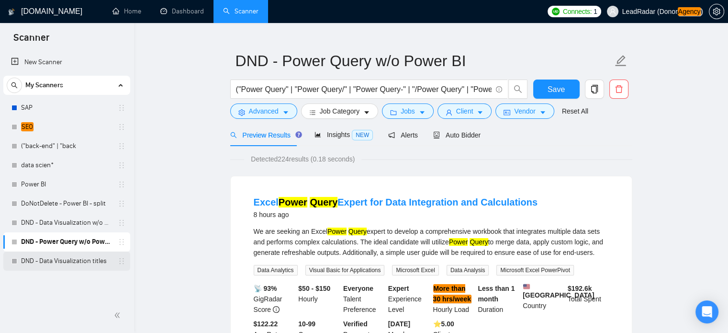
click at [62, 264] on link "DND - Data Visualization titles" at bounding box center [66, 260] width 91 height 19
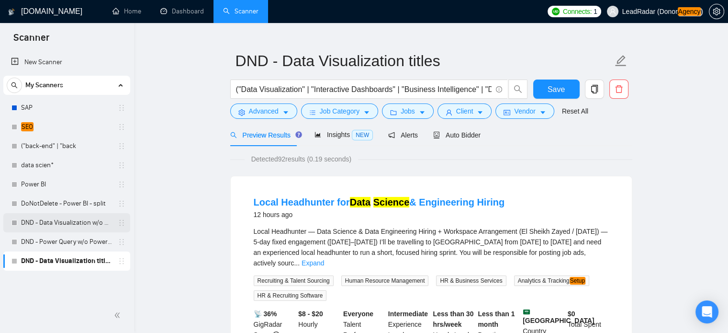
click at [59, 222] on link "DND - Data Visualization w/o PowerBI, PowerQuery" at bounding box center [66, 222] width 91 height 19
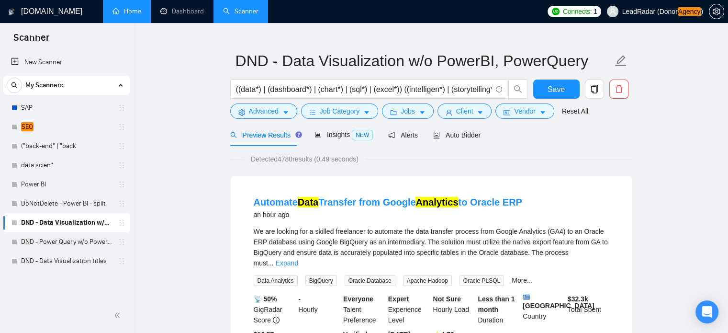
click at [122, 7] on link "Home" at bounding box center [127, 11] width 29 height 8
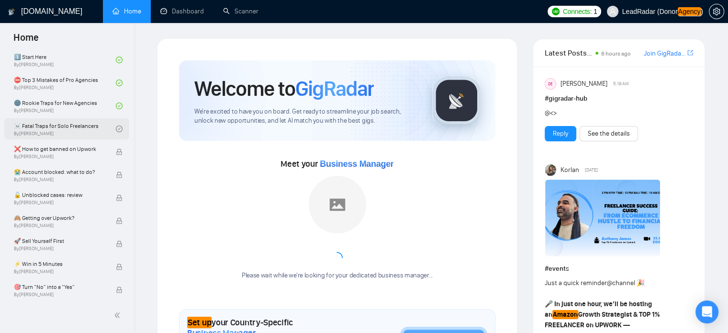
scroll to position [234, 0]
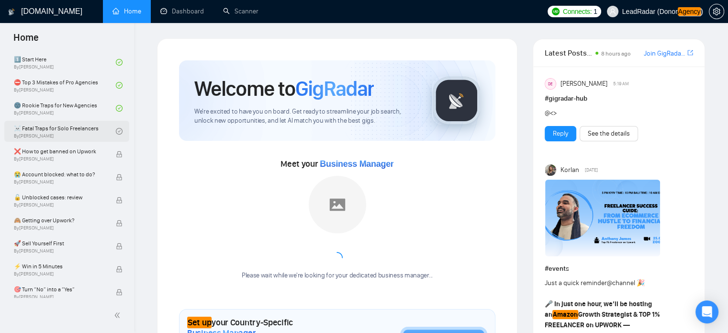
click at [51, 124] on link "☠️ Fatal Traps for Solo Freelancers By Vadym Ovcharenko" at bounding box center [65, 131] width 102 height 21
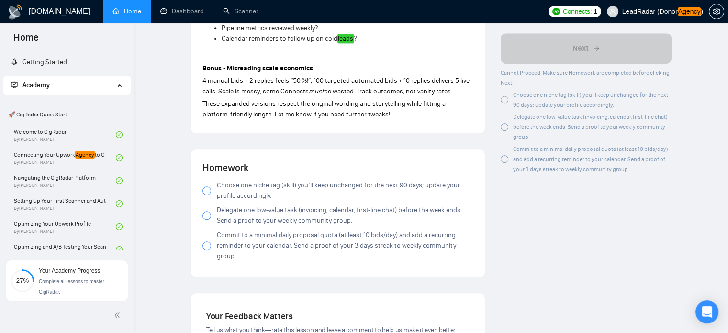
scroll to position [1012, 0]
click at [211, 189] on div at bounding box center [207, 189] width 9 height 9
click at [206, 214] on div at bounding box center [207, 214] width 9 height 9
click at [207, 240] on div at bounding box center [207, 244] width 9 height 9
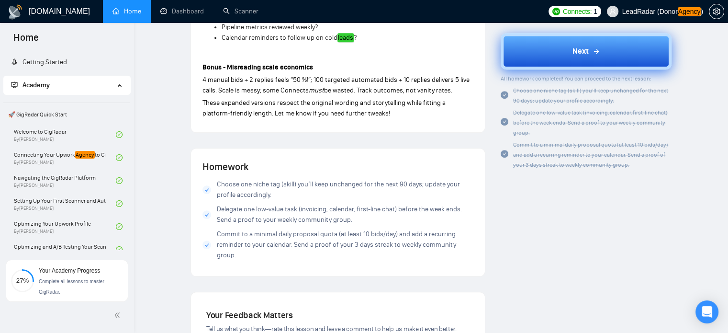
click at [594, 55] on icon at bounding box center [597, 52] width 8 height 8
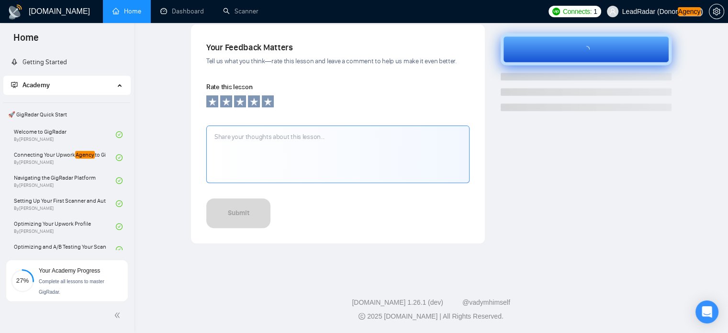
scroll to position [318, 0]
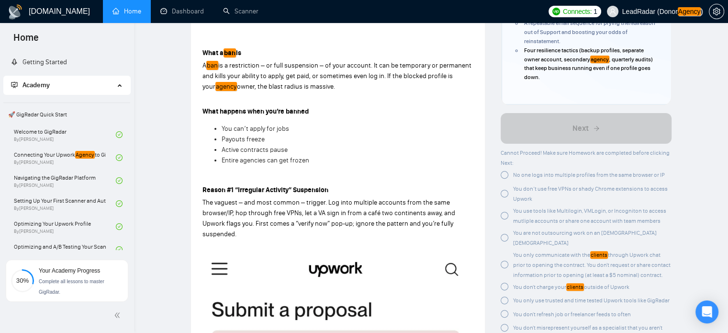
scroll to position [281, 0]
click at [501, 172] on div at bounding box center [505, 174] width 8 height 8
click at [506, 192] on div at bounding box center [505, 191] width 8 height 8
click at [502, 216] on div at bounding box center [505, 215] width 8 height 8
click at [506, 231] on div at bounding box center [505, 235] width 8 height 8
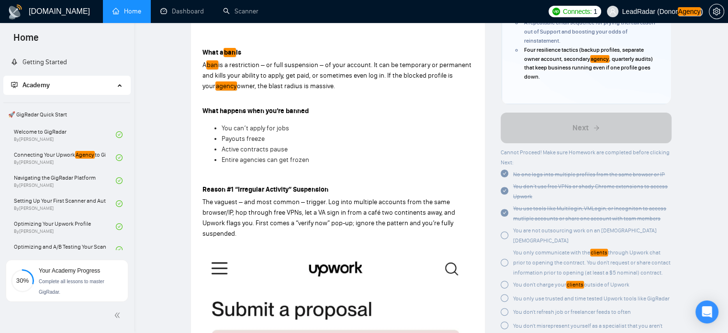
click at [507, 212] on icon "check-circle" at bounding box center [505, 213] width 8 height 8
click at [505, 259] on div at bounding box center [505, 263] width 8 height 8
click at [505, 281] on div at bounding box center [505, 285] width 8 height 8
click at [504, 294] on div at bounding box center [505, 298] width 8 height 8
click at [502, 308] on div at bounding box center [505, 312] width 8 height 8
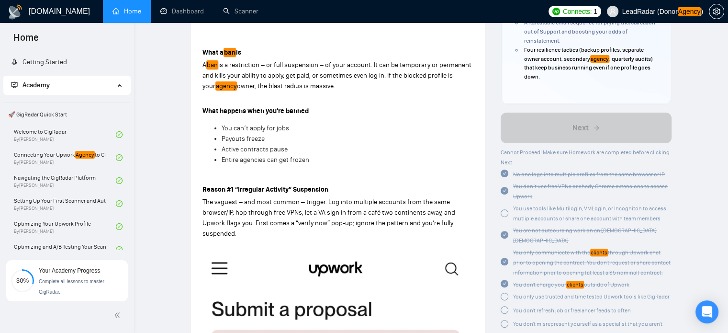
click at [506, 320] on div at bounding box center [505, 324] width 8 height 8
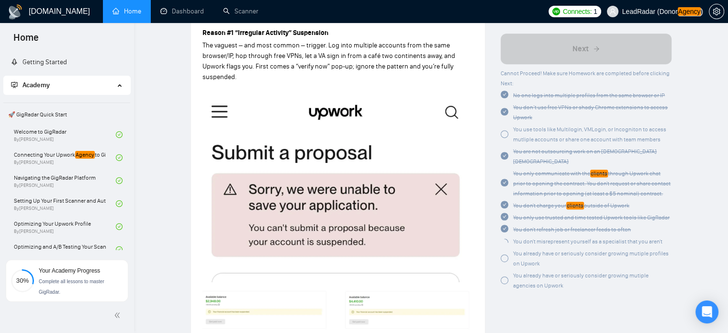
scroll to position [456, 0]
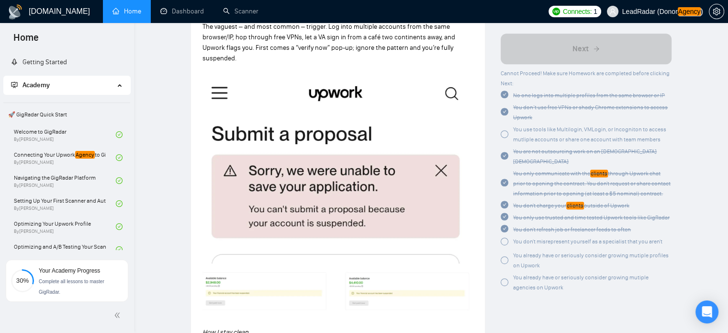
click at [506, 237] on div at bounding box center [505, 241] width 8 height 8
click at [504, 254] on div at bounding box center [505, 258] width 8 height 8
click at [505, 276] on div at bounding box center [505, 280] width 8 height 8
click at [507, 134] on div at bounding box center [505, 134] width 8 height 8
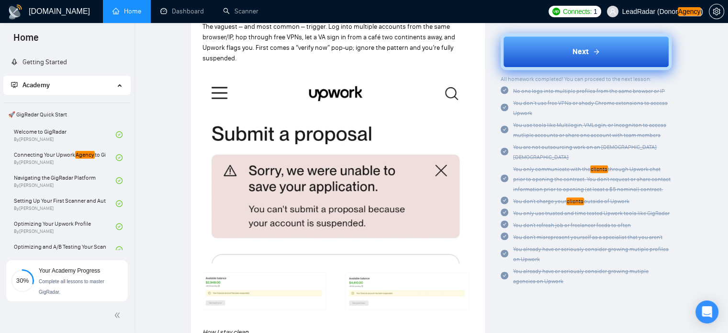
click at [604, 55] on button "Next" at bounding box center [586, 52] width 171 height 36
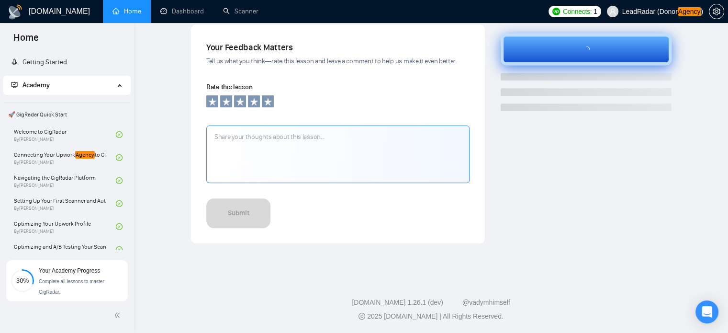
scroll to position [318, 0]
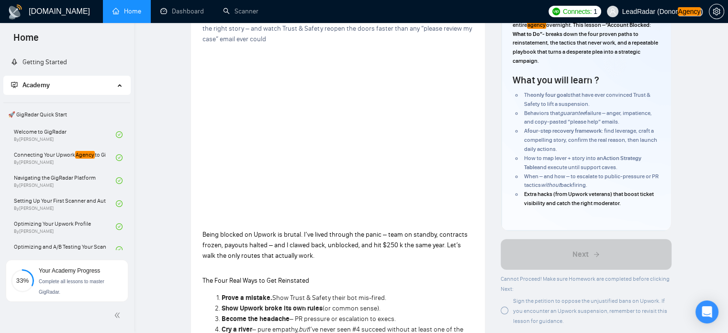
scroll to position [109, 0]
